Goal: Task Accomplishment & Management: Complete application form

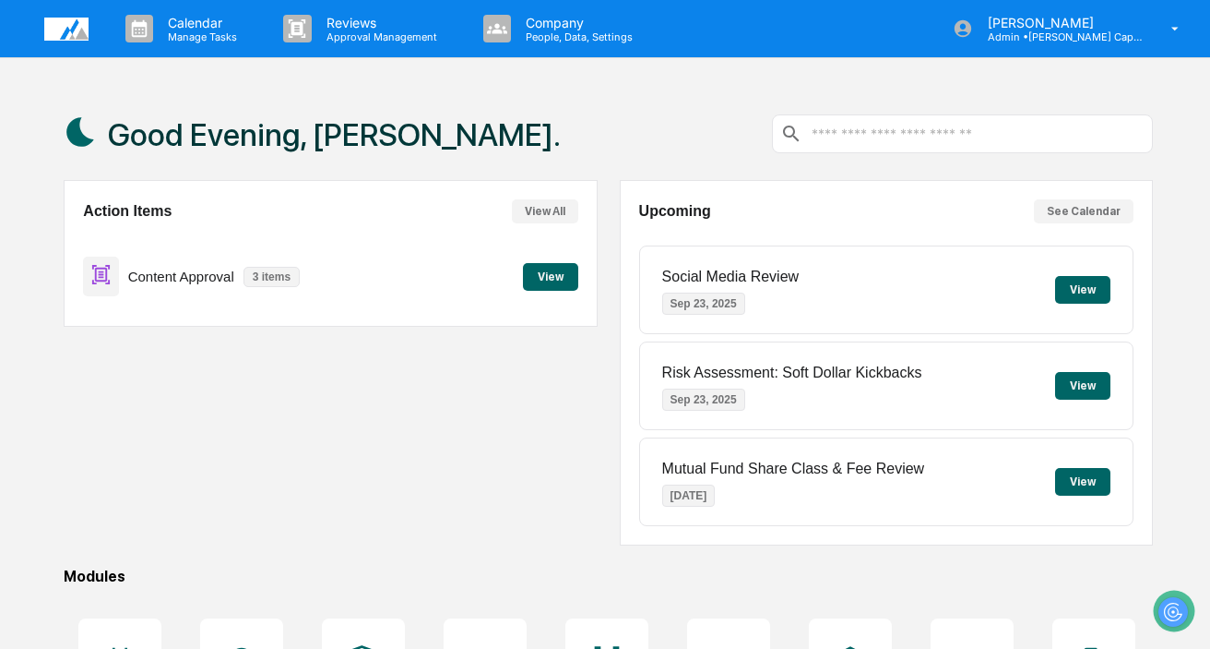
click at [541, 278] on button "View" at bounding box center [550, 277] width 55 height 28
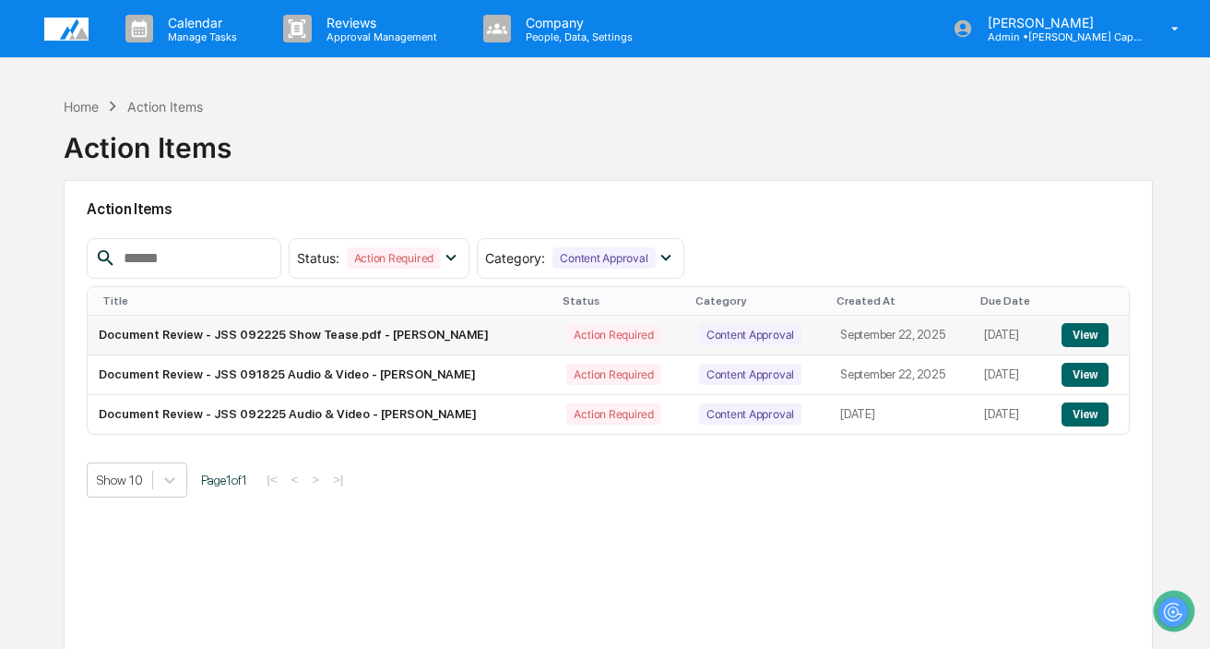
click at [1083, 332] on button "View" at bounding box center [1085, 335] width 47 height 24
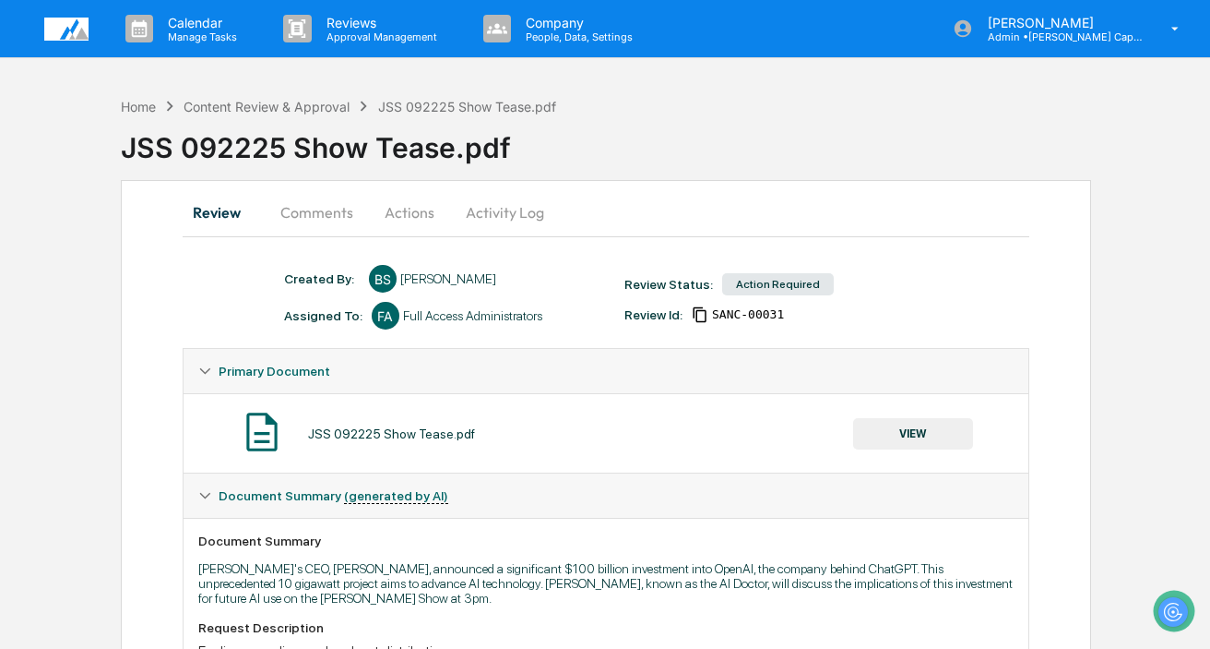
click at [308, 212] on button "Comments" at bounding box center [317, 212] width 102 height 44
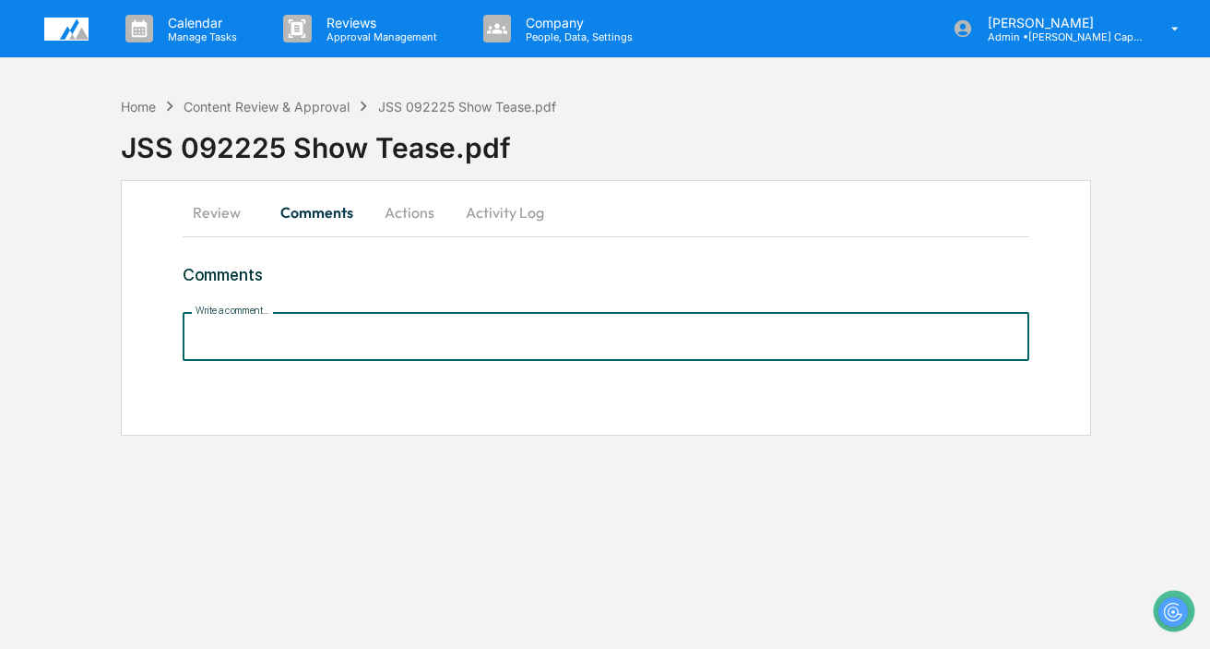
click at [352, 346] on input "Write a comment..." at bounding box center [606, 336] width 847 height 49
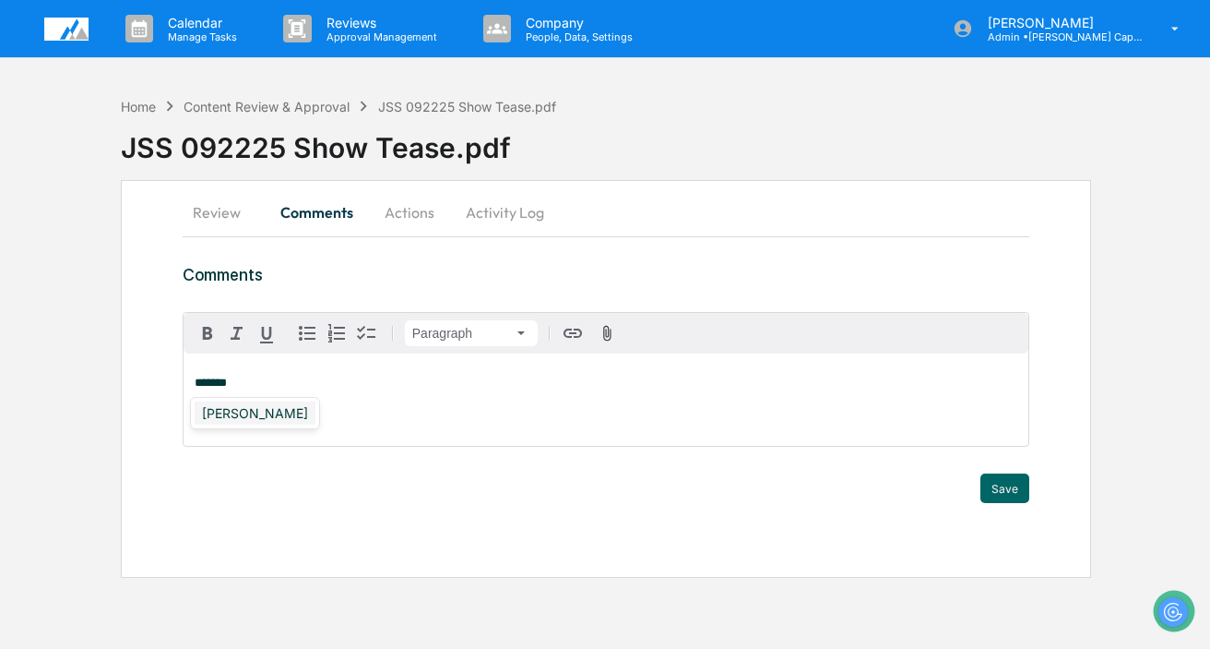
click at [276, 420] on div "[PERSON_NAME]" at bounding box center [255, 412] width 121 height 23
click at [997, 492] on button "Save" at bounding box center [1005, 488] width 49 height 30
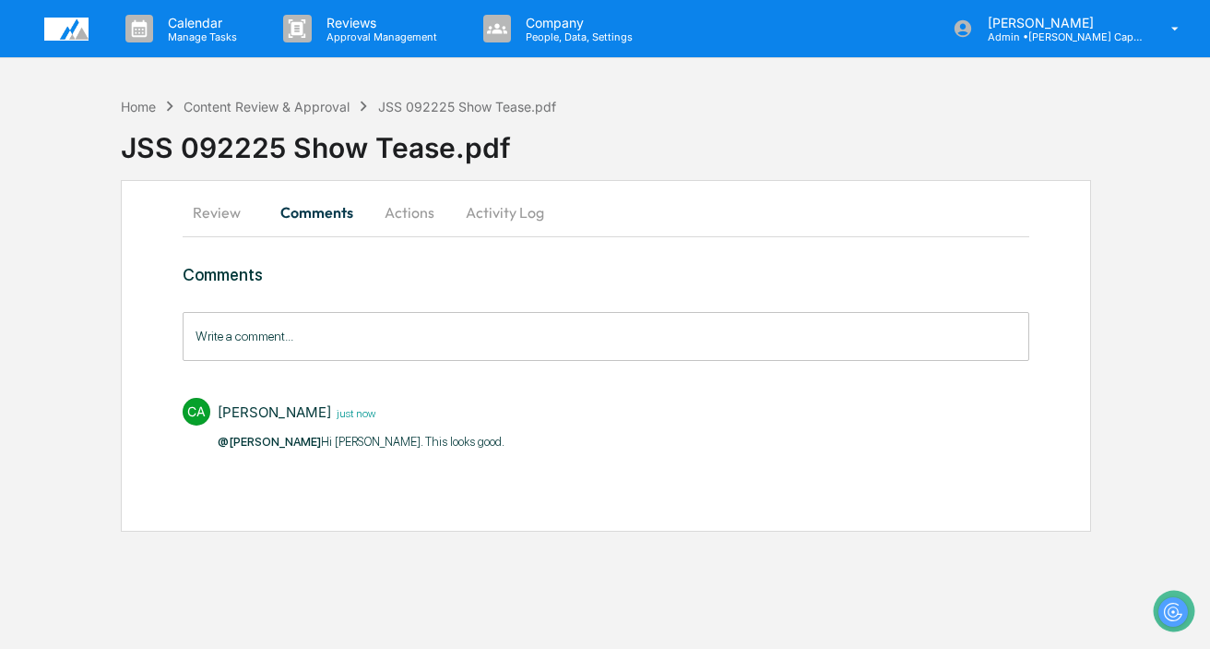
click at [403, 222] on button "Actions" at bounding box center [409, 212] width 83 height 44
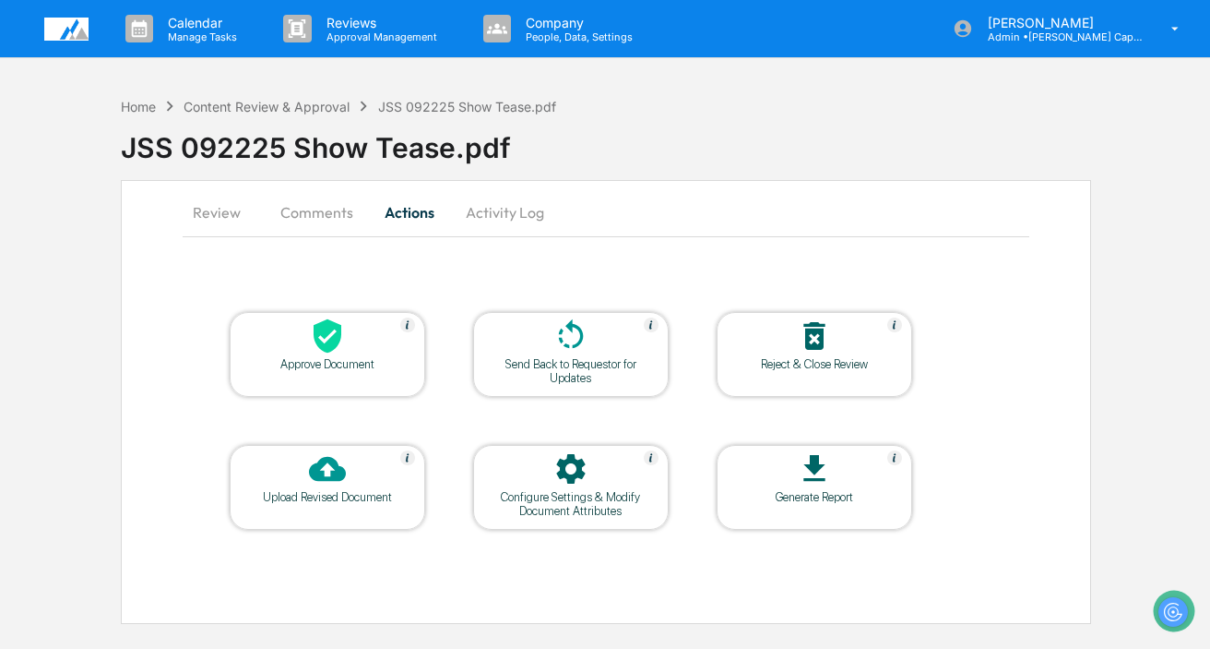
click at [340, 329] on icon at bounding box center [328, 336] width 28 height 34
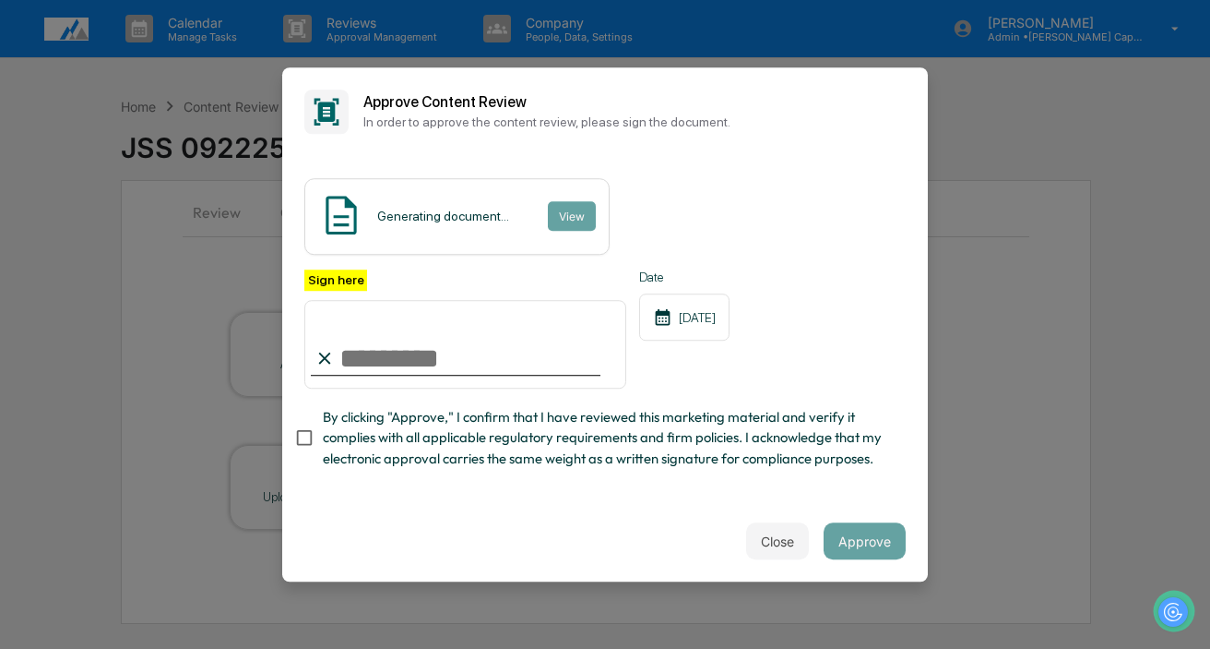
type input "**********"
click at [590, 435] on span "By clicking "Approve," I confirm that I have reviewed this marketing material a…" at bounding box center [607, 438] width 568 height 62
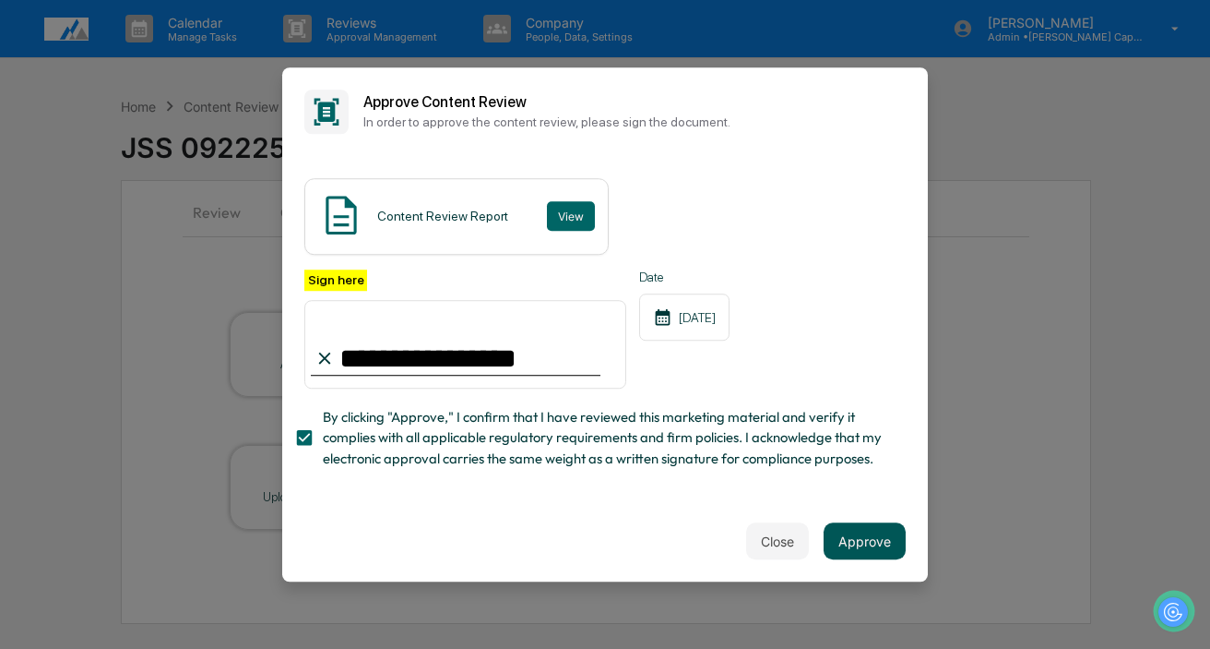
click at [883, 533] on button "Approve" at bounding box center [865, 540] width 82 height 37
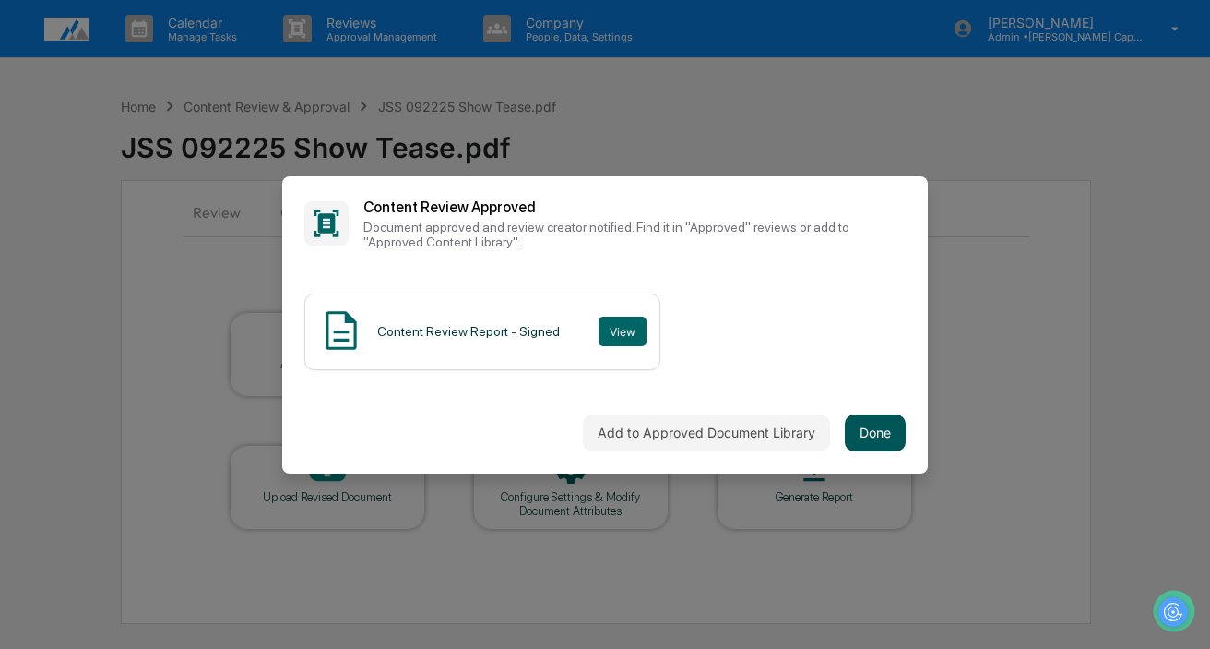
click at [867, 427] on button "Done" at bounding box center [875, 432] width 61 height 37
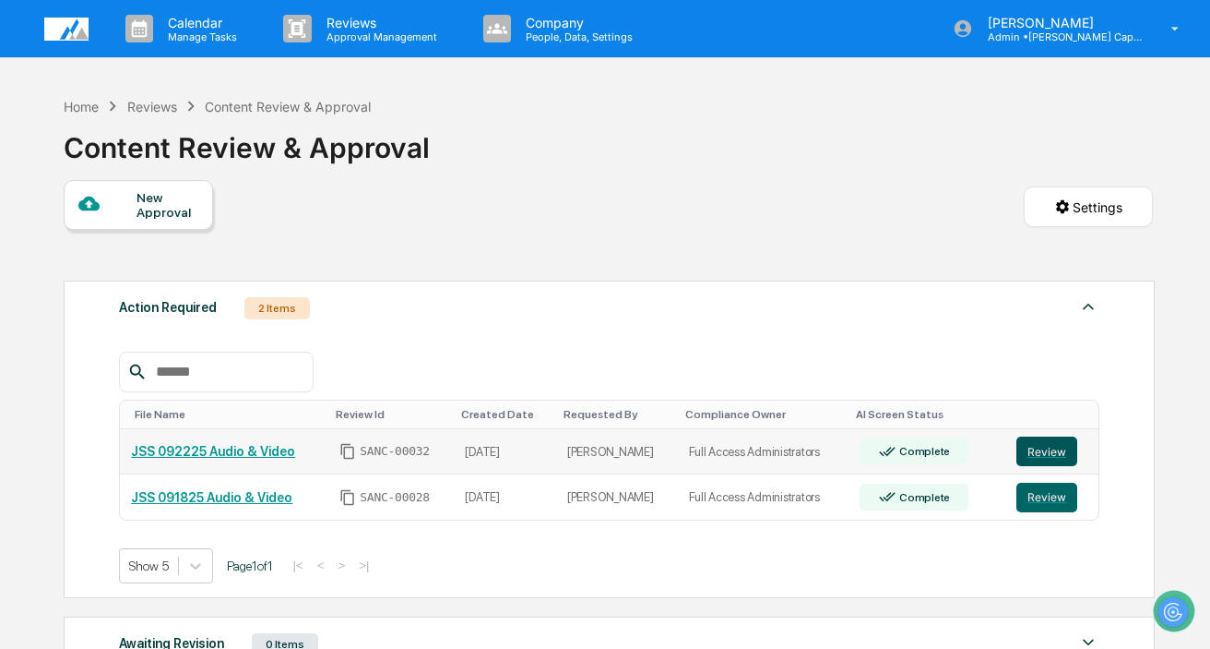
click at [1045, 455] on button "Review" at bounding box center [1047, 451] width 61 height 30
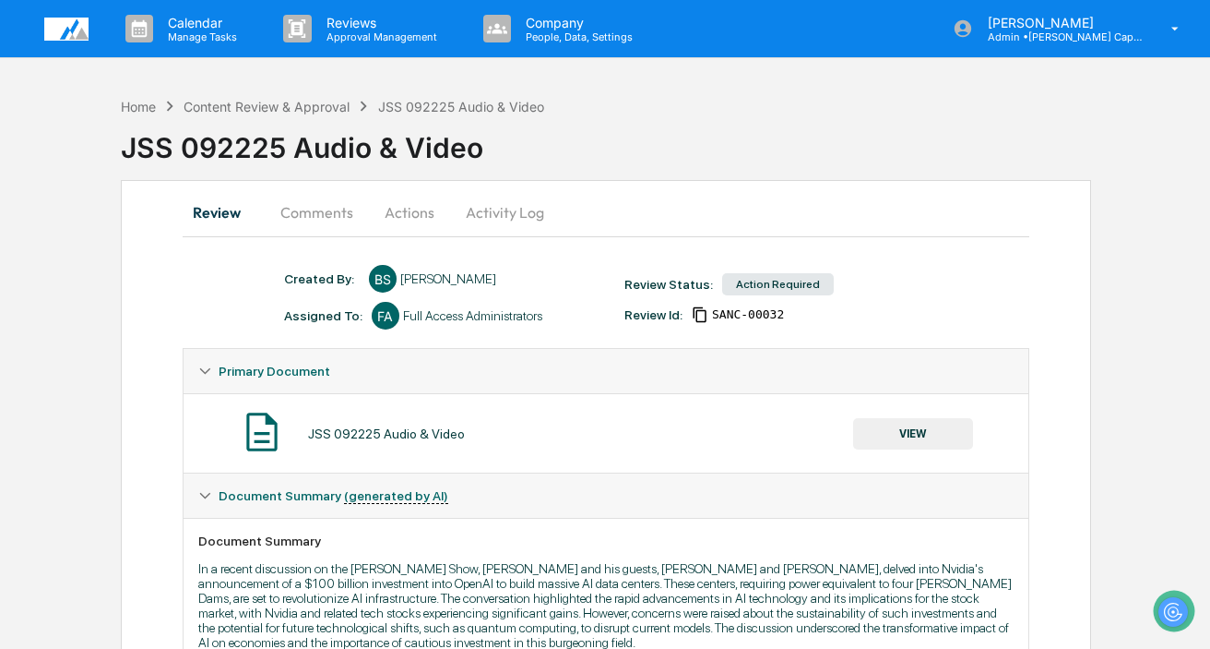
click at [921, 425] on button "VIEW" at bounding box center [913, 433] width 120 height 31
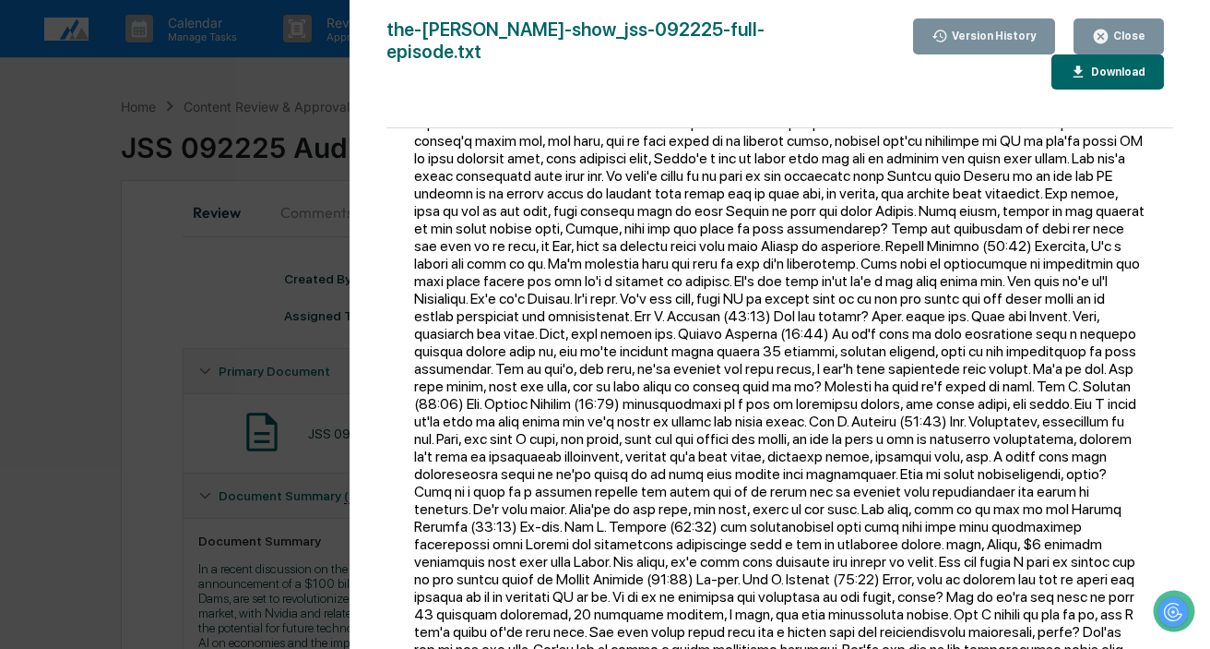
scroll to position [521, 0]
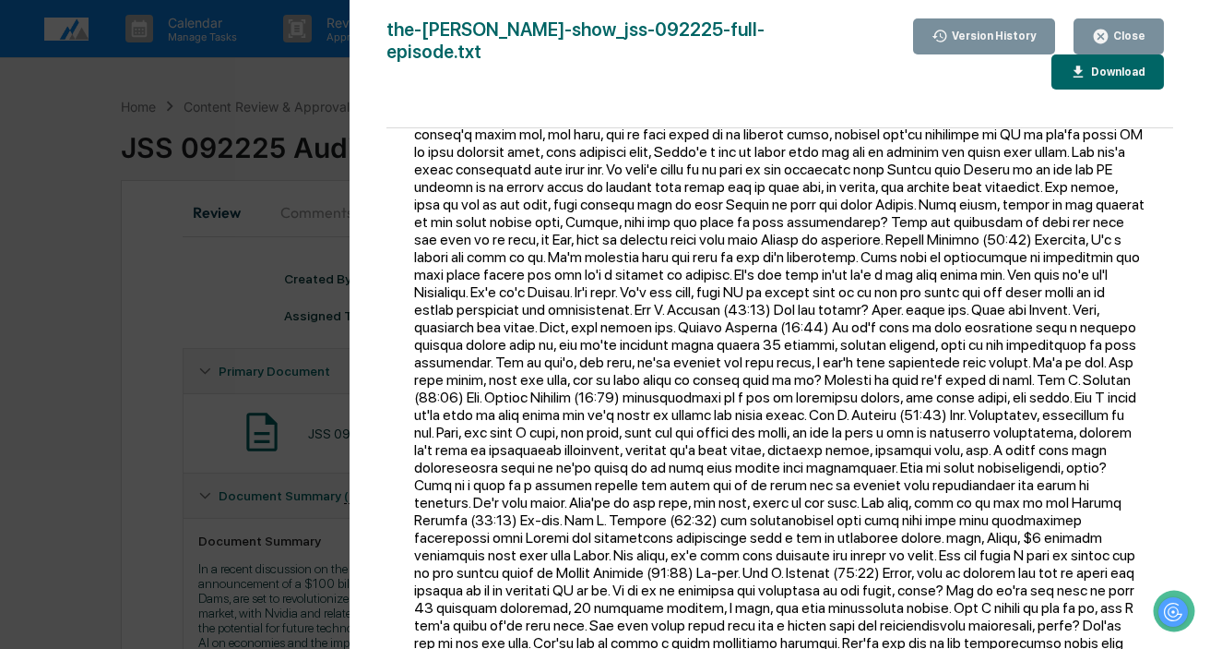
click at [69, 307] on div "Version History [DATE] 12:48 AM [PERSON_NAME] [DATE] 12:26 AM [PERSON_NAME] the…" at bounding box center [605, 324] width 1210 height 649
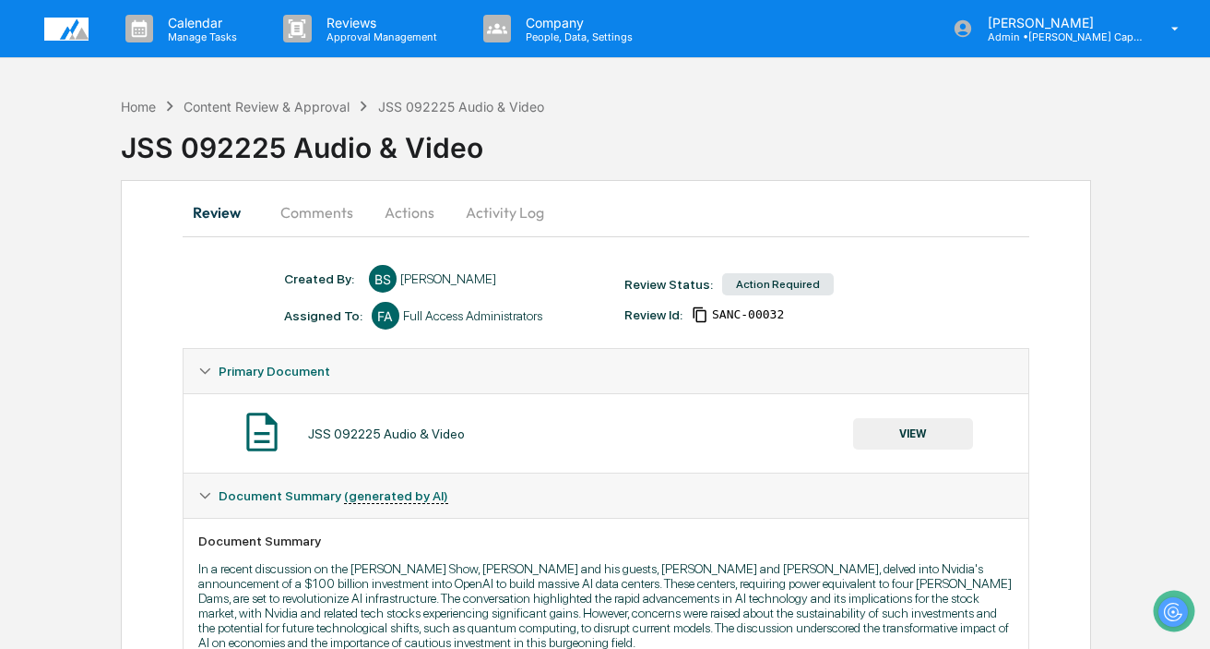
click at [317, 211] on button "Comments" at bounding box center [317, 212] width 102 height 44
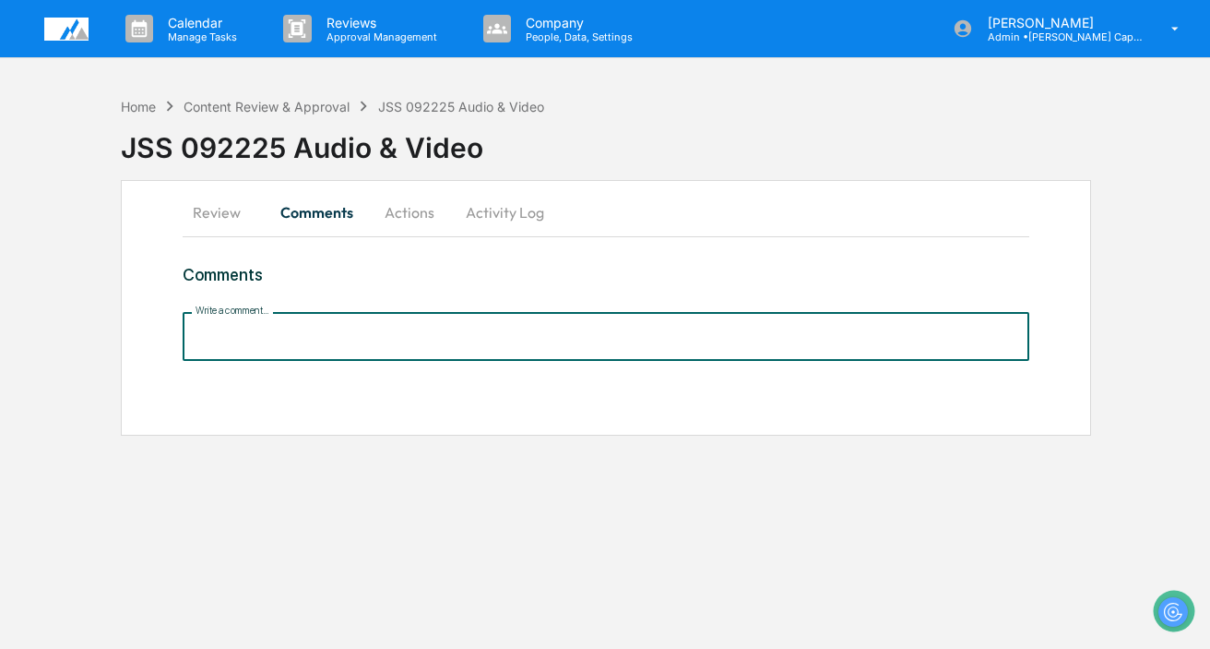
click at [314, 335] on input "Write a comment..." at bounding box center [606, 336] width 847 height 49
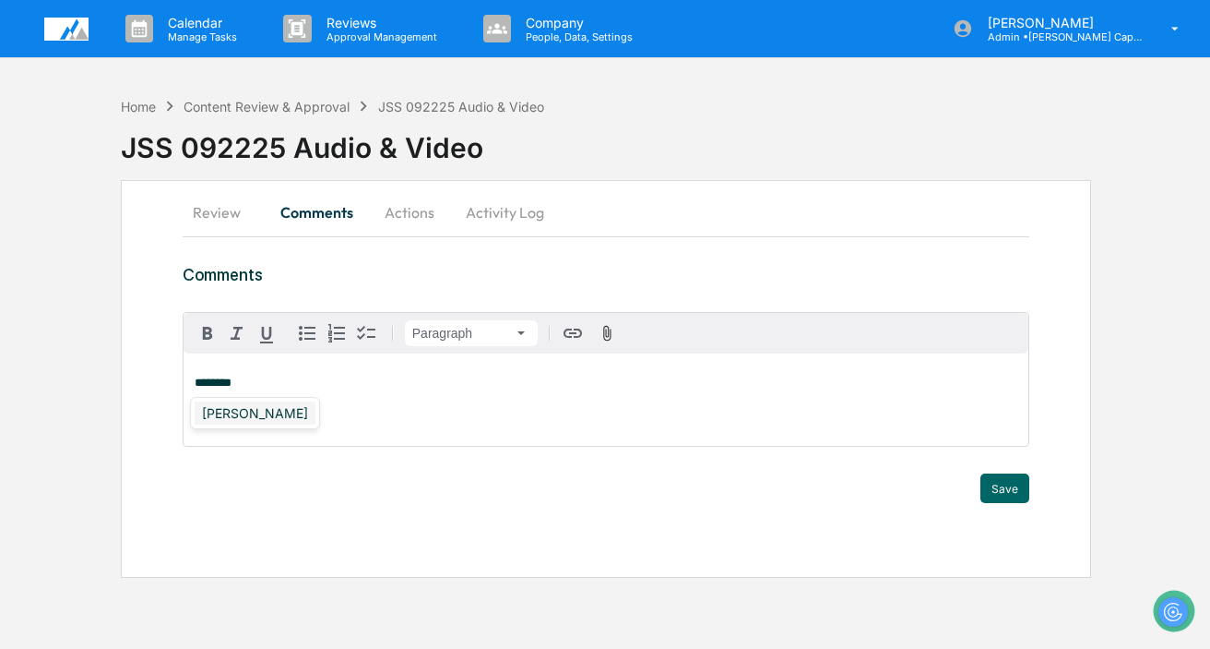
click at [258, 418] on div "[PERSON_NAME]" at bounding box center [255, 412] width 121 height 23
click at [1018, 492] on button "Save" at bounding box center [1005, 488] width 49 height 30
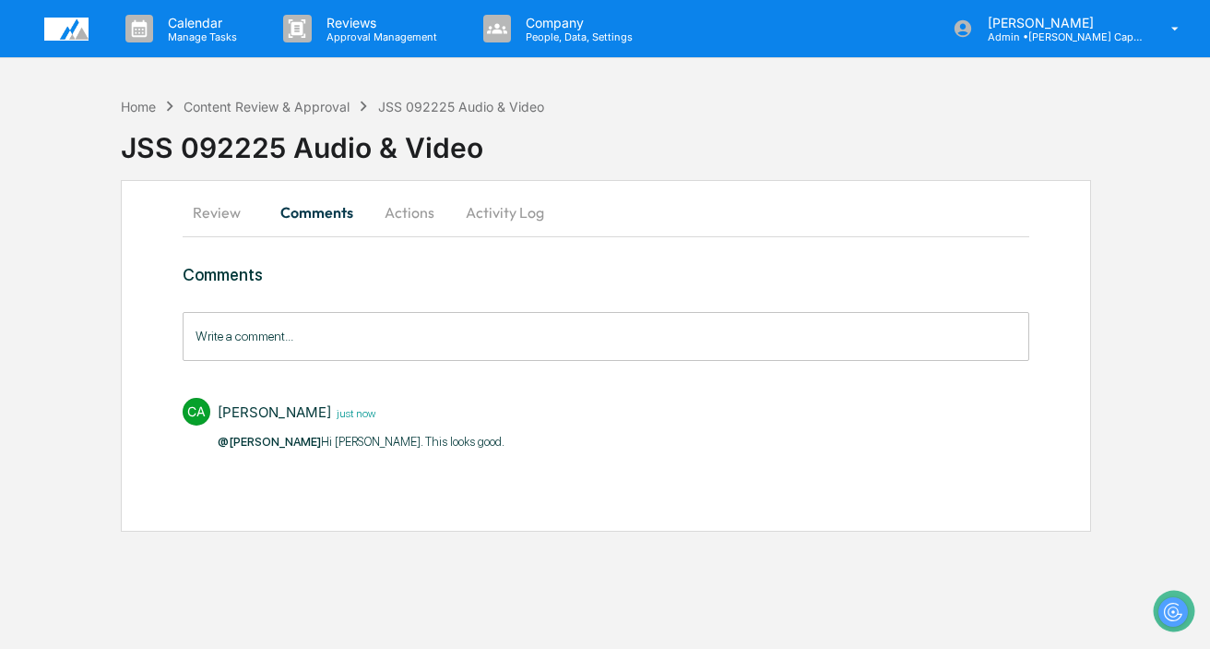
click at [412, 214] on button "Actions" at bounding box center [409, 212] width 83 height 44
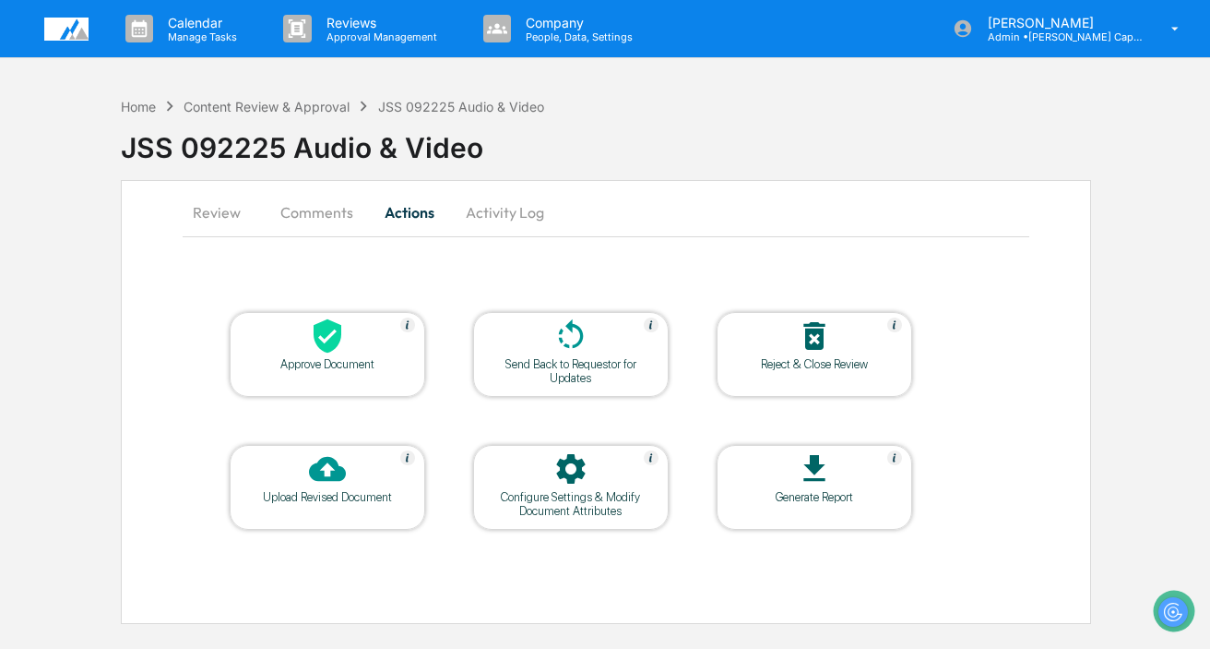
click at [307, 327] on div at bounding box center [327, 337] width 185 height 40
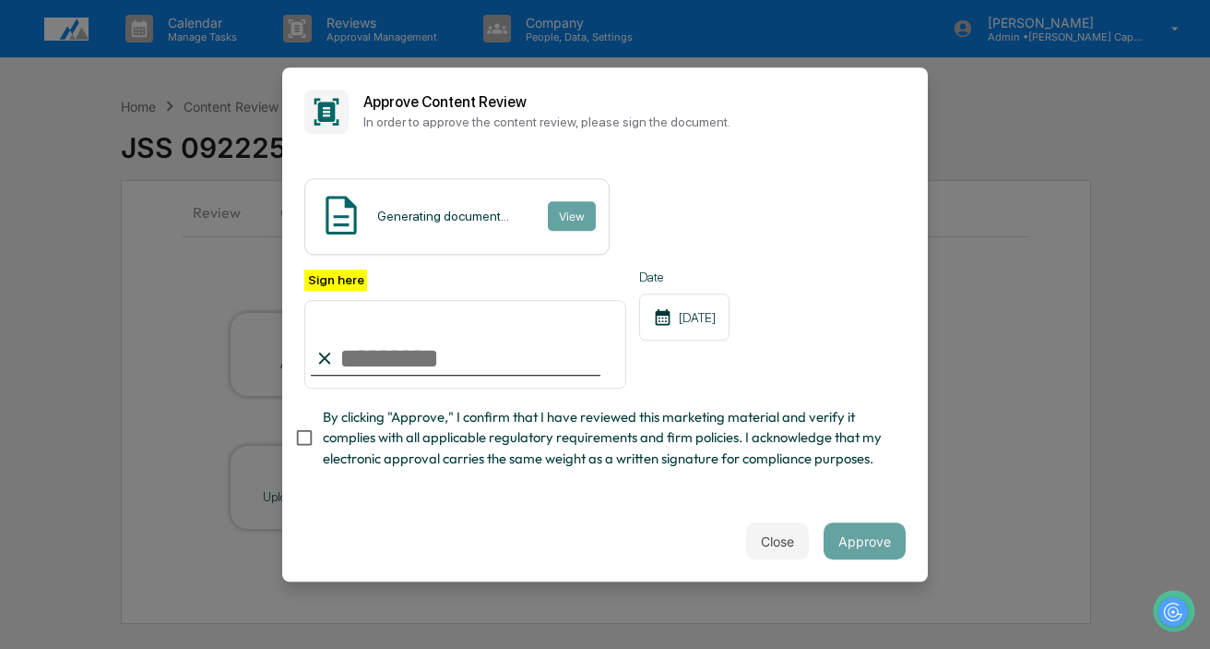
type input "**********"
click at [494, 443] on span "By clicking "Approve," I confirm that I have reviewed this marketing material a…" at bounding box center [607, 438] width 568 height 62
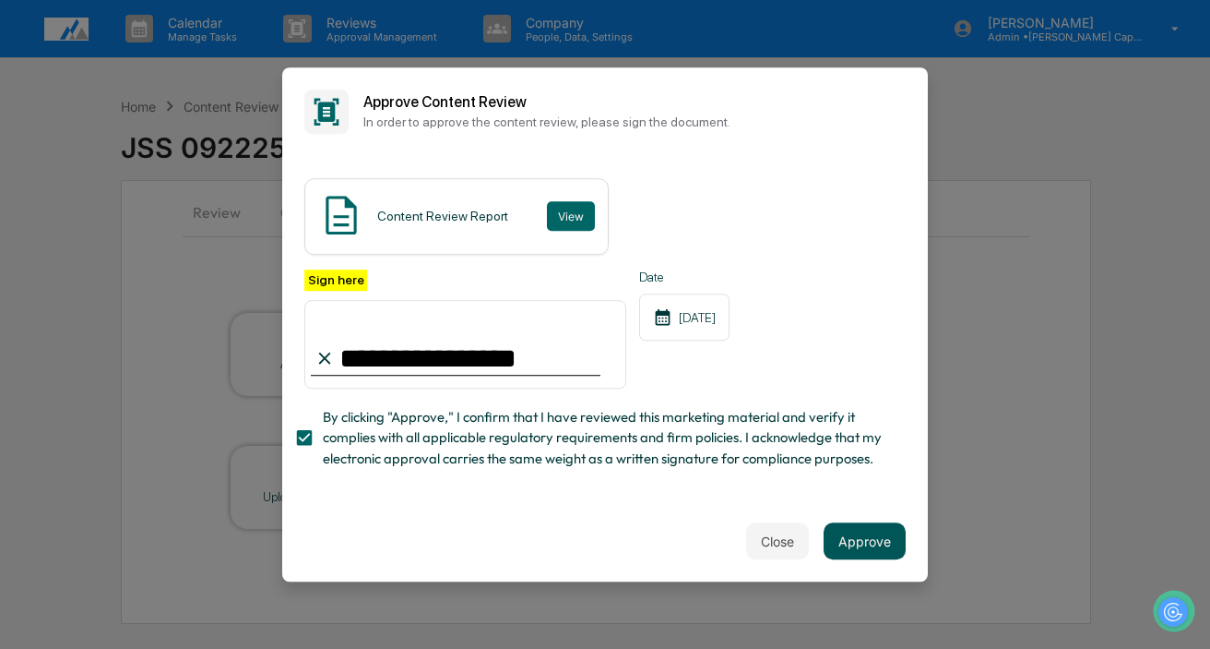
click at [882, 538] on button "Approve" at bounding box center [865, 540] width 82 height 37
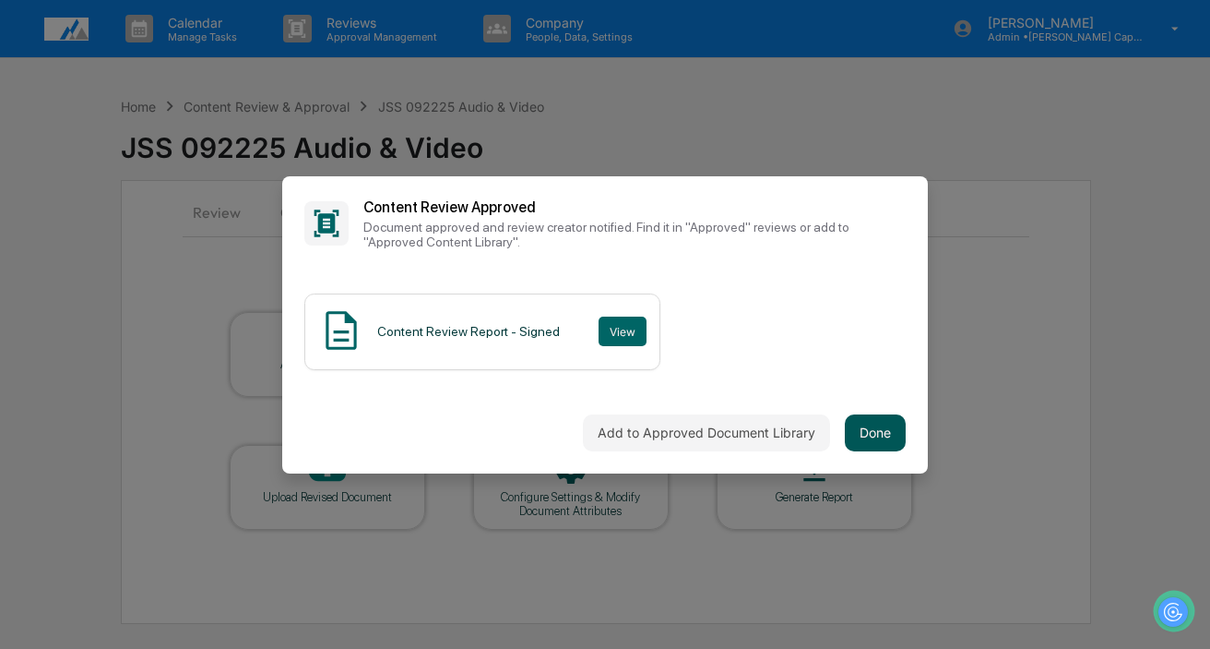
click at [864, 423] on button "Done" at bounding box center [875, 432] width 61 height 37
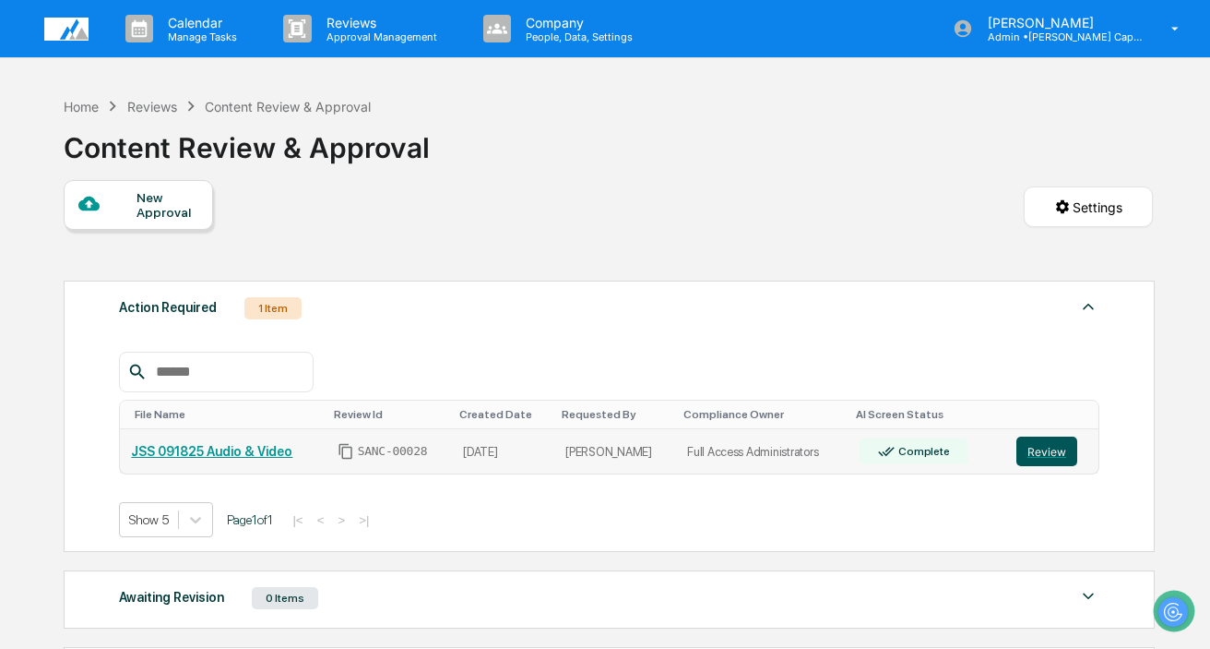
click at [1058, 444] on button "Review" at bounding box center [1047, 451] width 61 height 30
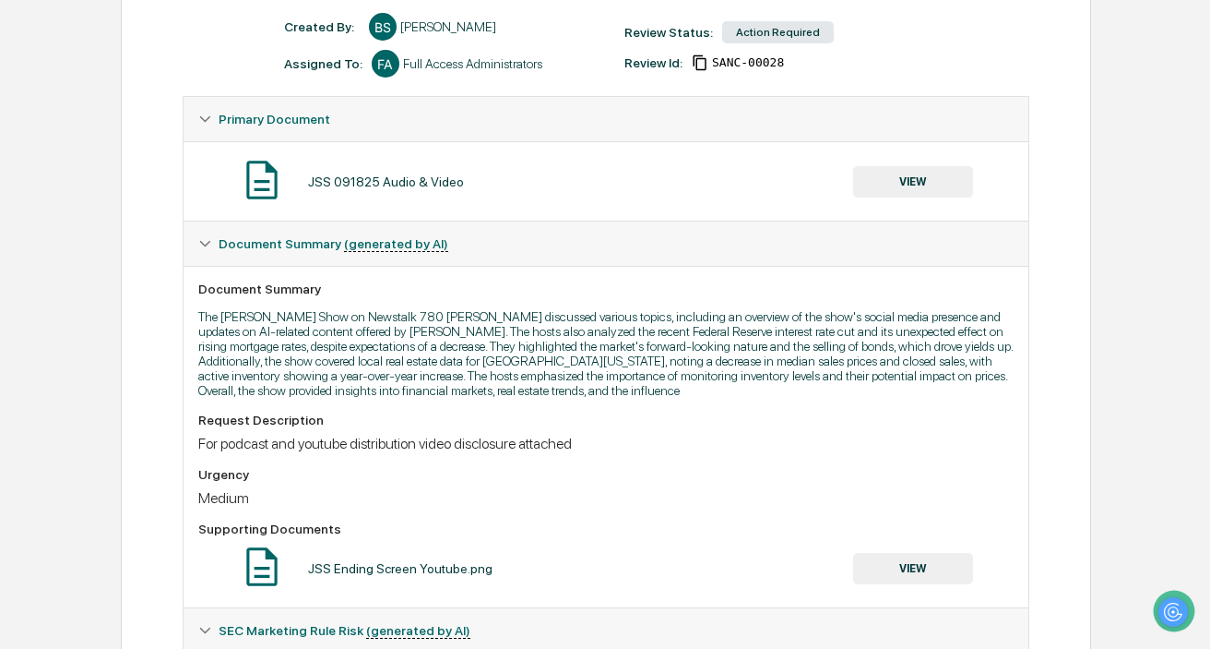
scroll to position [249, 0]
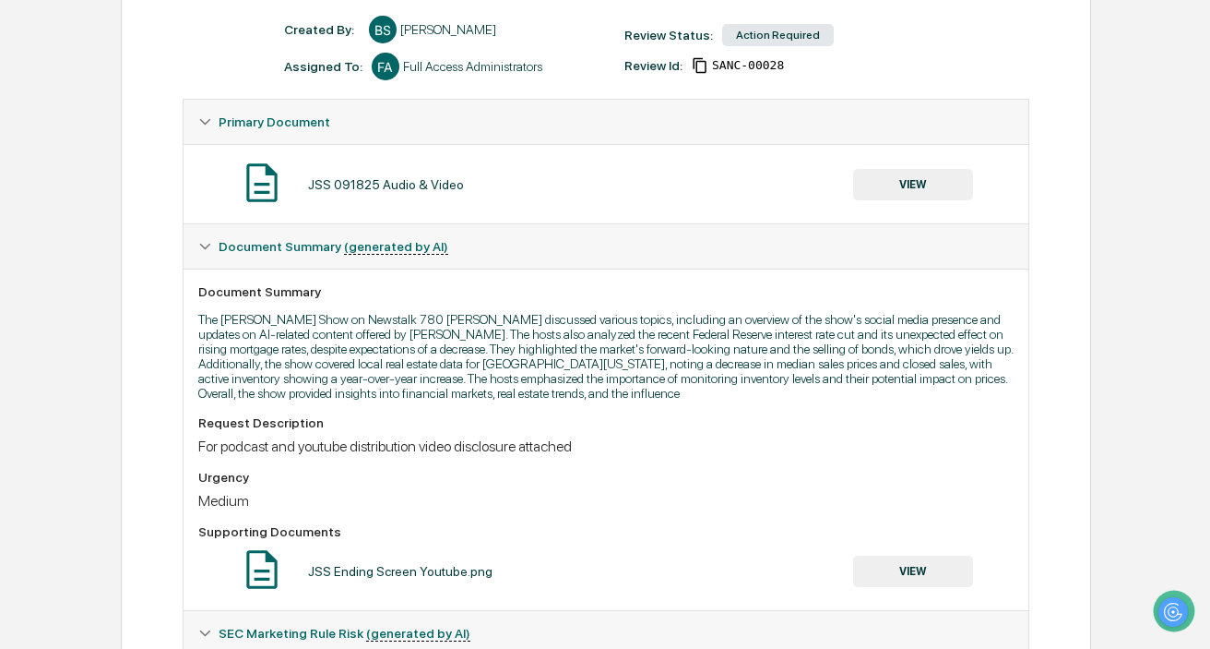
click at [936, 184] on button "VIEW" at bounding box center [913, 184] width 120 height 31
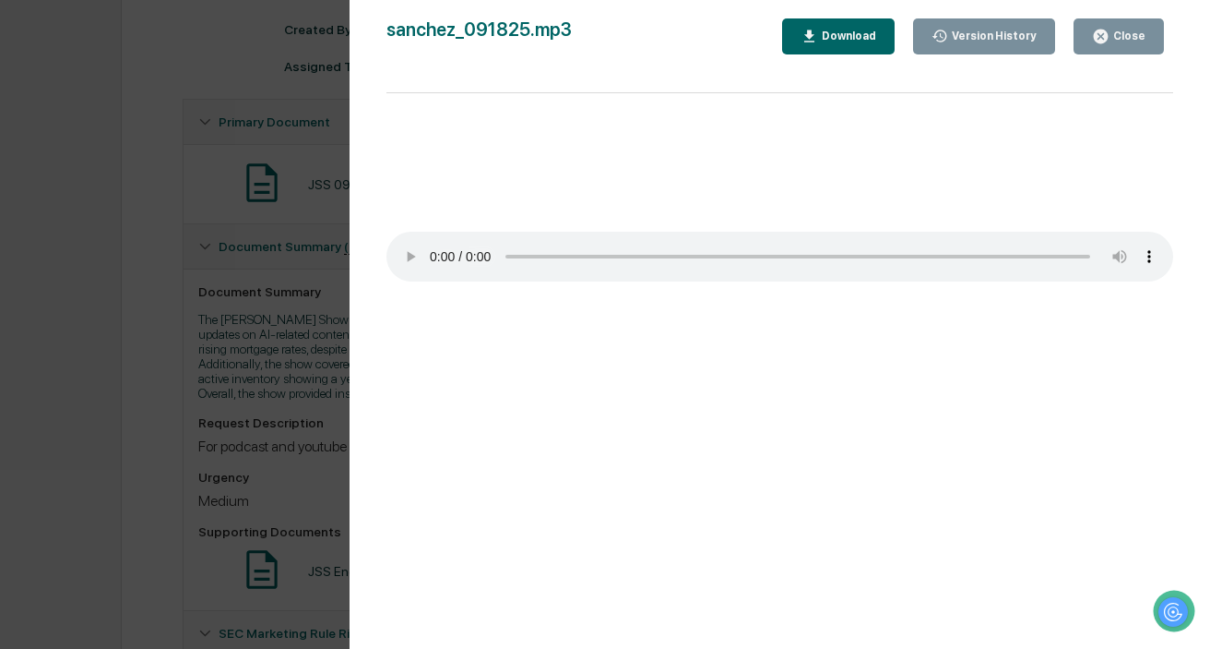
click at [332, 152] on div "Version History [DATE] 06:36 PM [PERSON_NAME] [DATE] 11:40 PM [PERSON_NAME] san…" at bounding box center [605, 324] width 1210 height 649
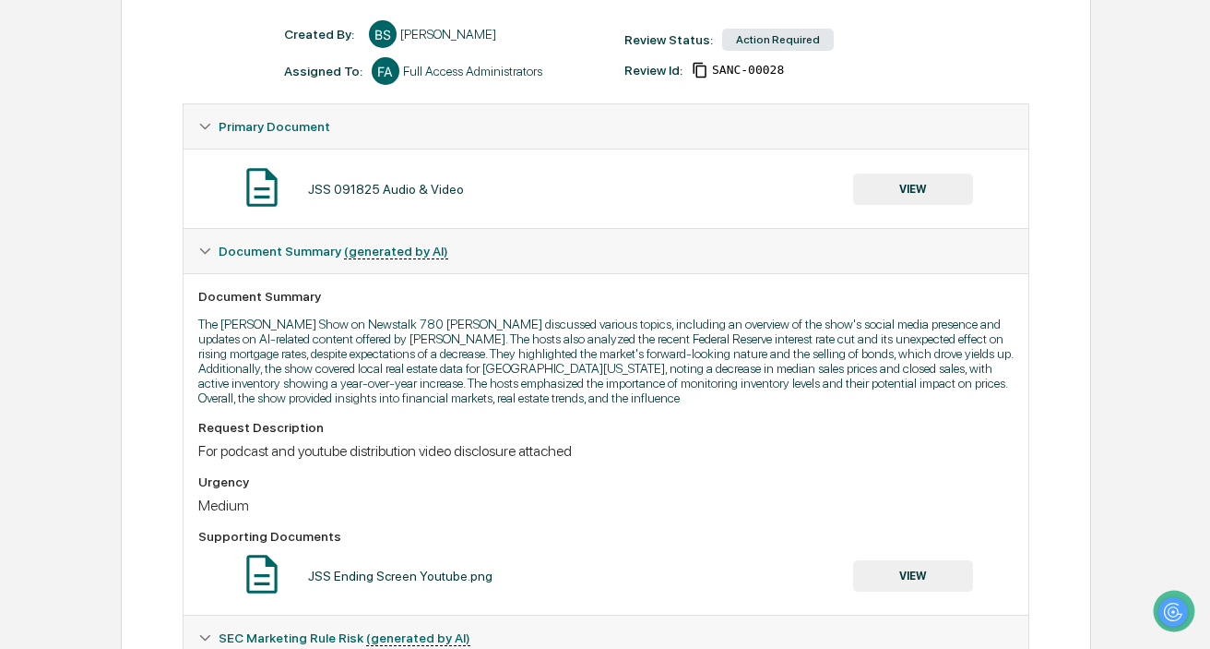
scroll to position [0, 0]
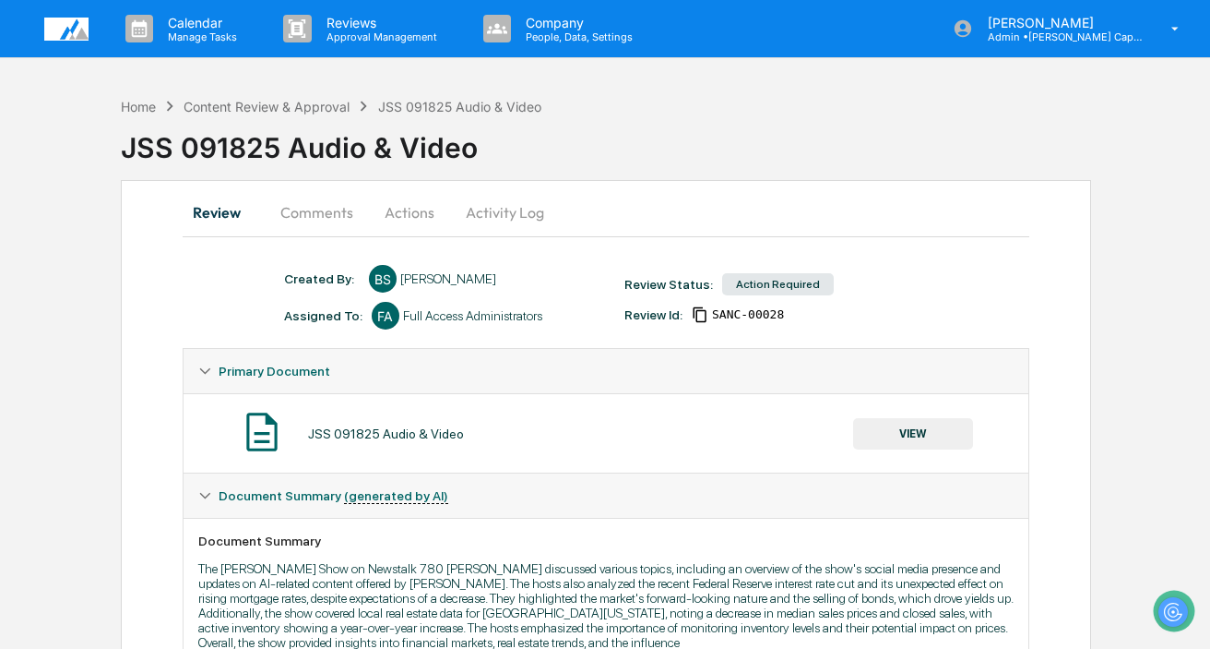
click at [309, 215] on button "Comments" at bounding box center [317, 212] width 102 height 44
